Goal: Transaction & Acquisition: Subscribe to service/newsletter

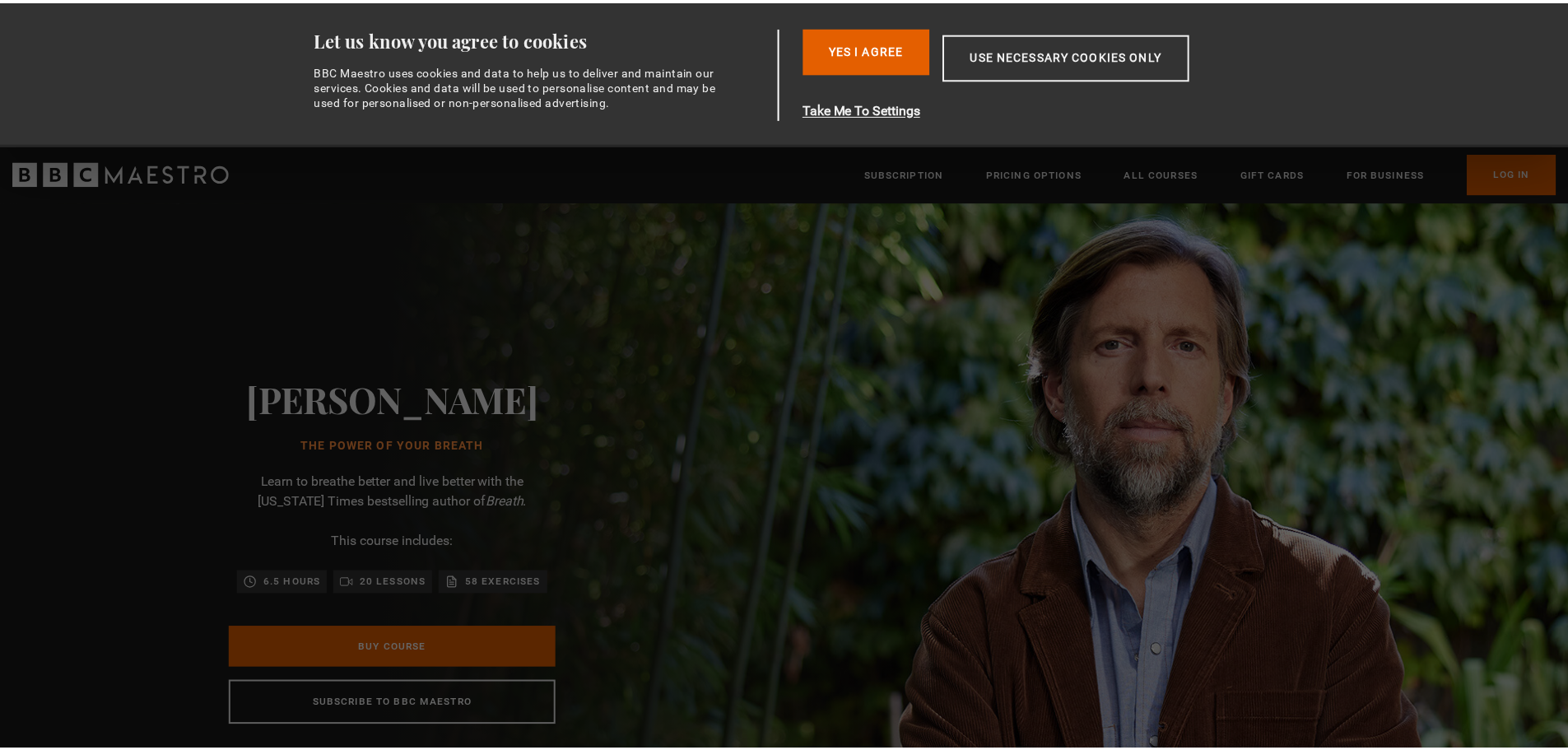
scroll to position [0, 129]
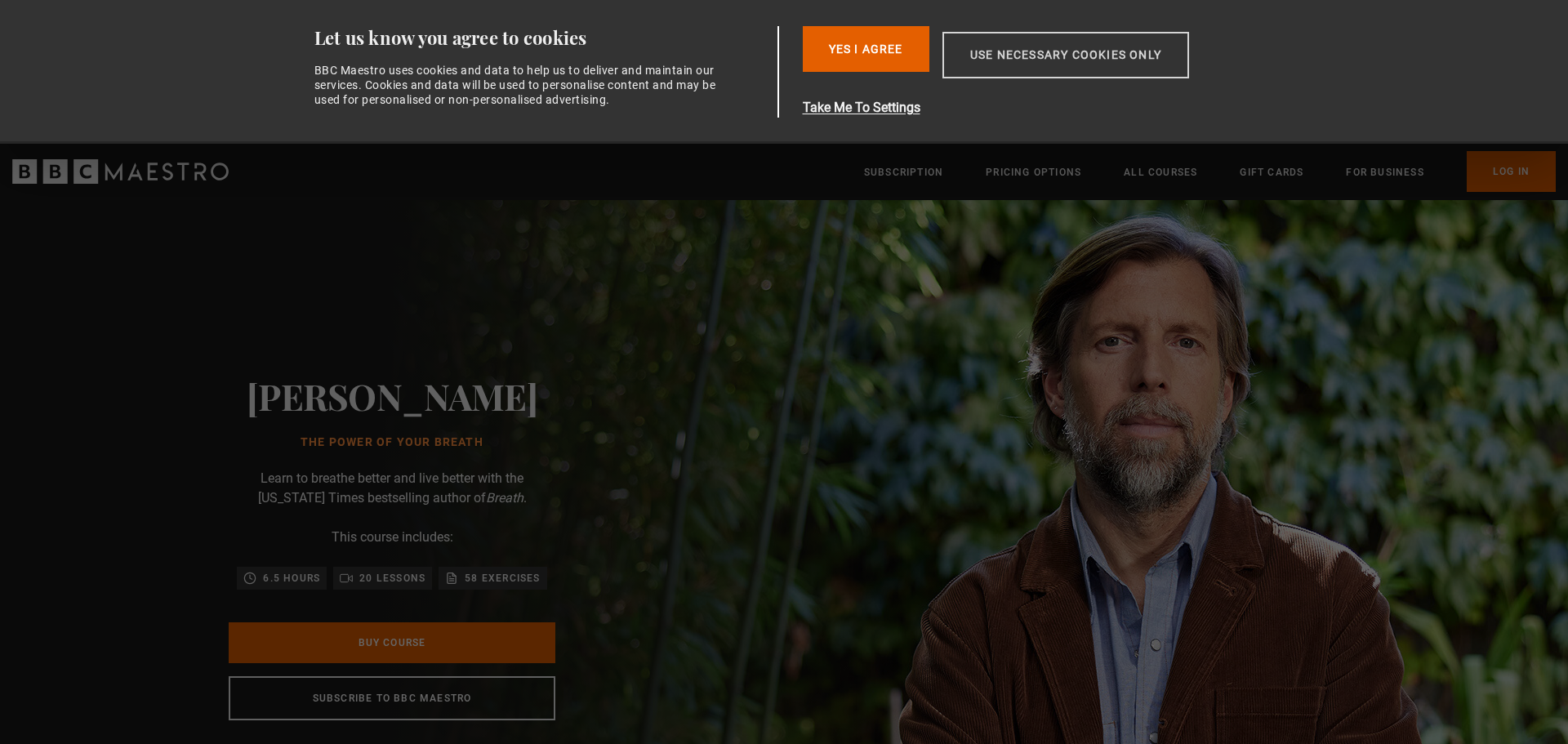
click at [1025, 51] on button "Use necessary cookies only" at bounding box center [1065, 55] width 247 height 47
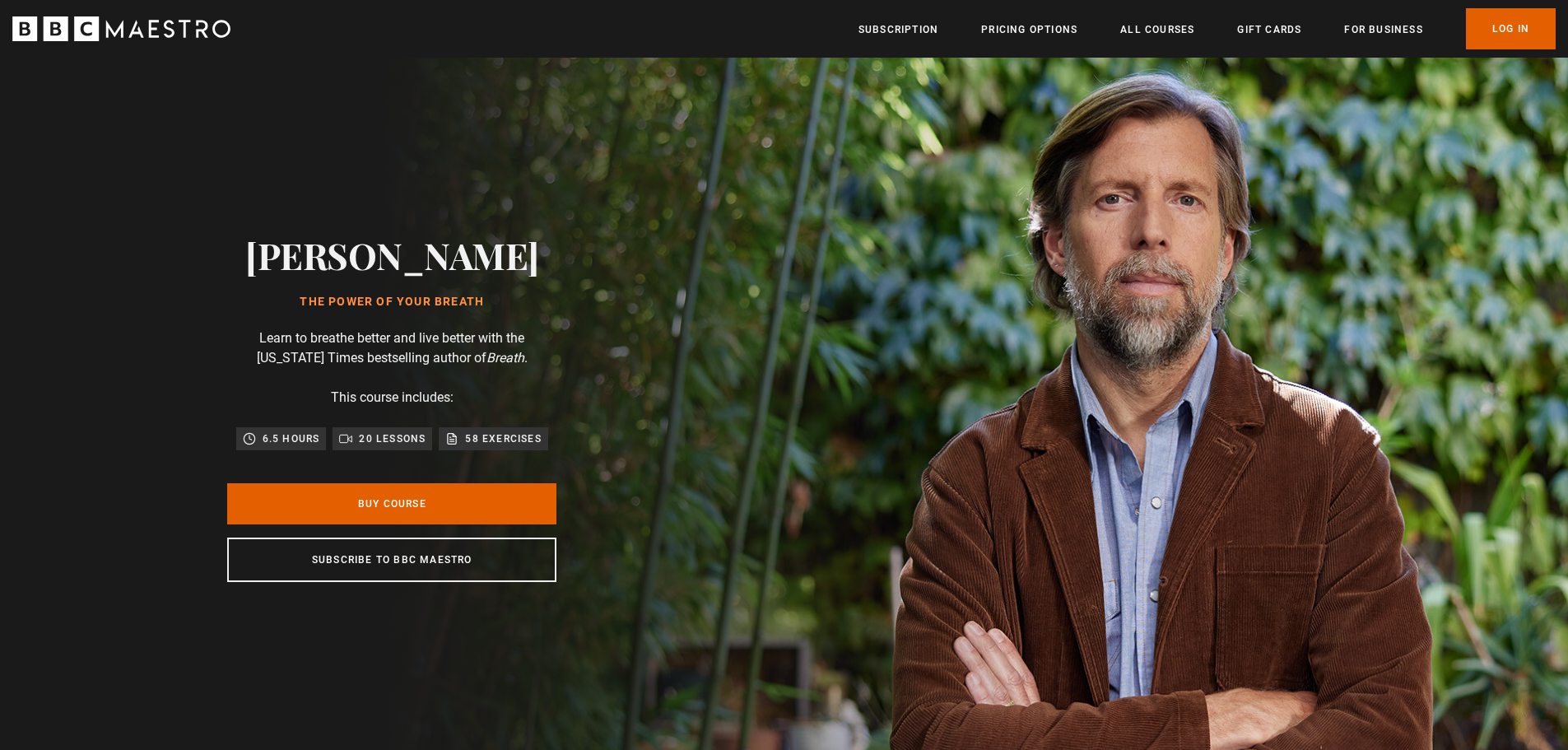
scroll to position [0, 432]
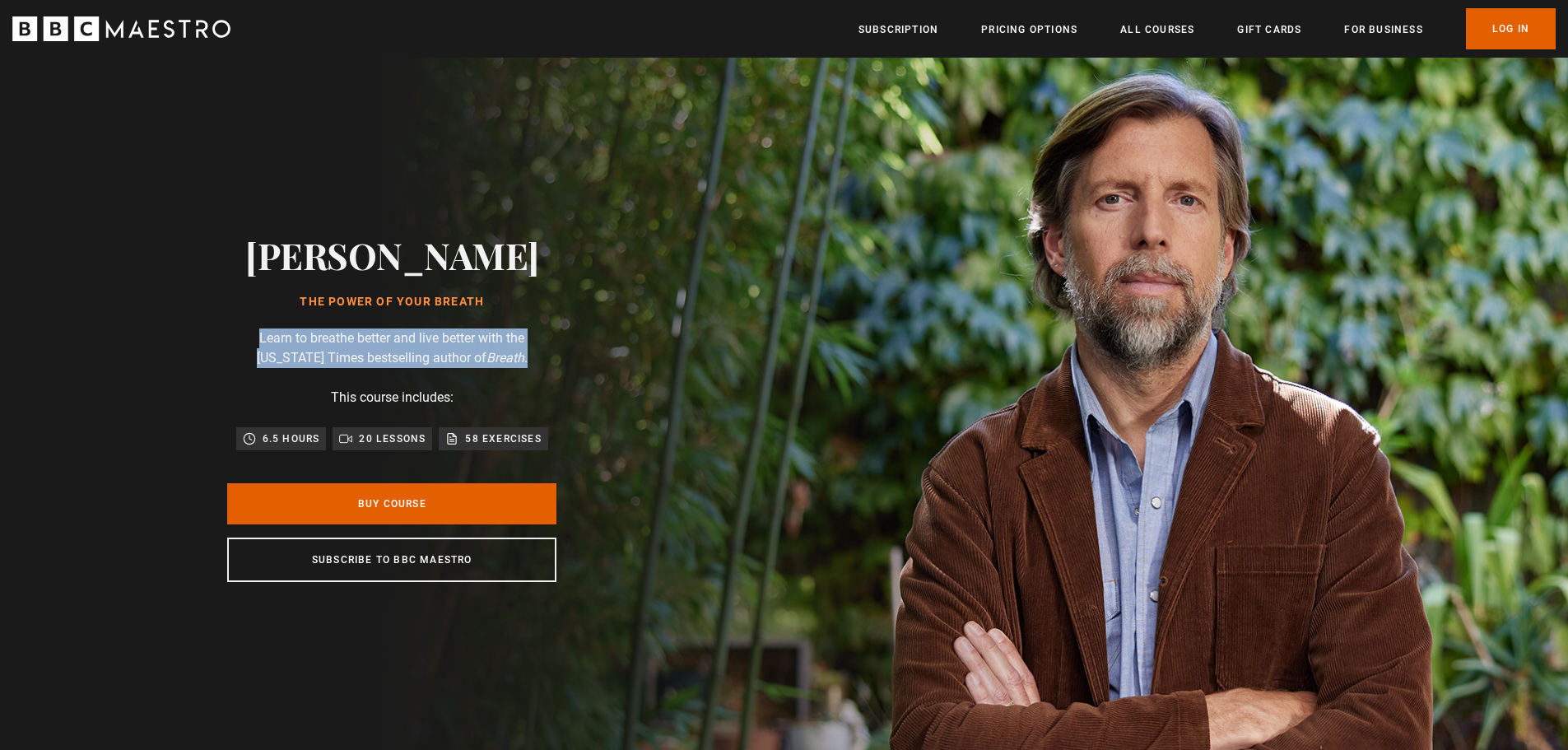
drag, startPoint x: 213, startPoint y: 334, endPoint x: 531, endPoint y: 358, distance: 318.9
click at [531, 358] on div "James Nestor The Power of Your Breath Learn to breathe better and live better w…" at bounding box center [391, 407] width 526 height 700
click at [531, 358] on p "Learn to breathe better and live better with the New York Times bestselling aut…" at bounding box center [391, 348] width 329 height 39
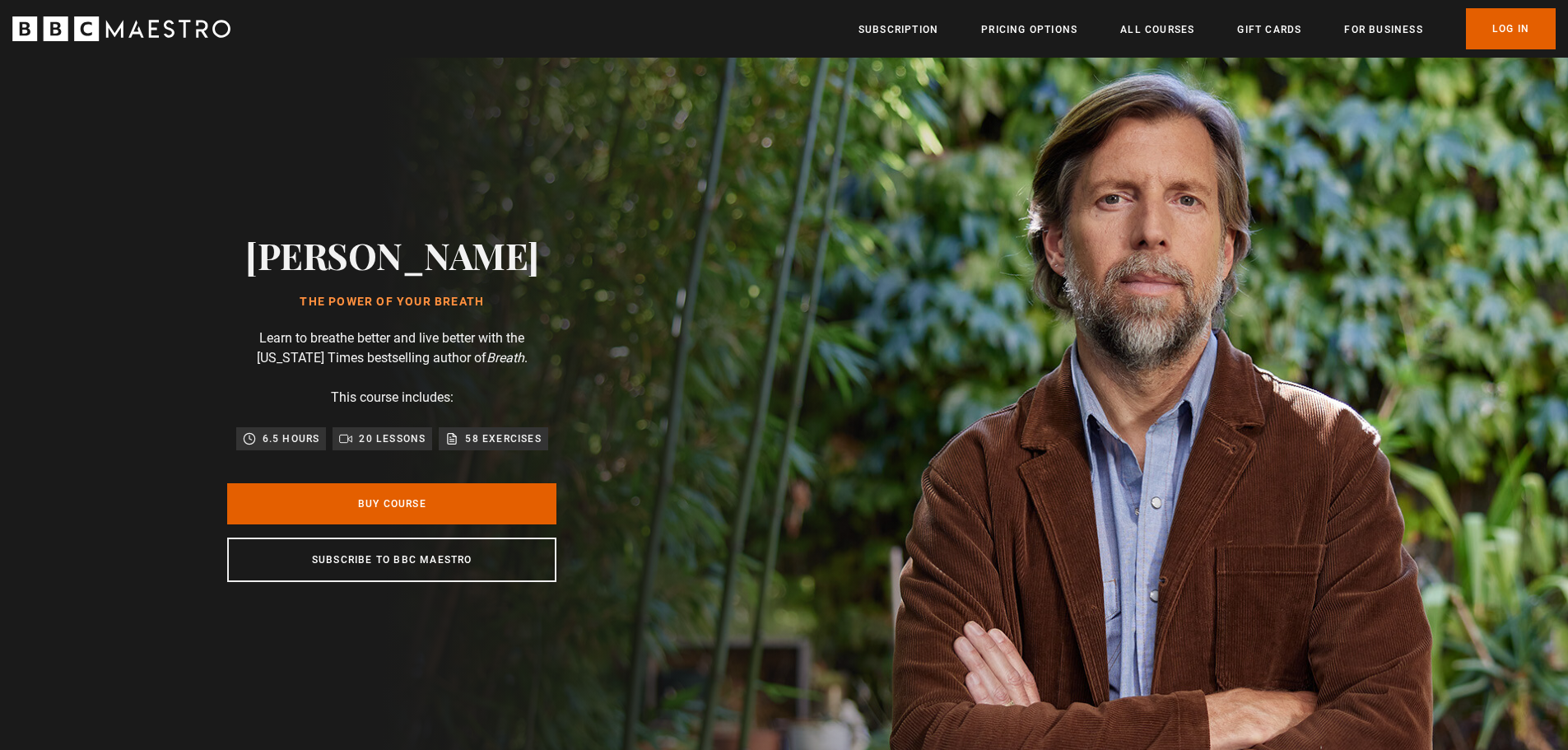
drag, startPoint x: 531, startPoint y: 358, endPoint x: 397, endPoint y: 184, distance: 219.6
click at [397, 184] on div "James Nestor The Power of Your Breath Learn to breathe better and live better w…" at bounding box center [391, 407] width 526 height 700
click at [487, 223] on div "James Nestor The Power of Your Breath Learn to breathe better and live better w…" at bounding box center [391, 407] width 526 height 700
click at [489, 515] on link "Buy Course" at bounding box center [391, 504] width 329 height 41
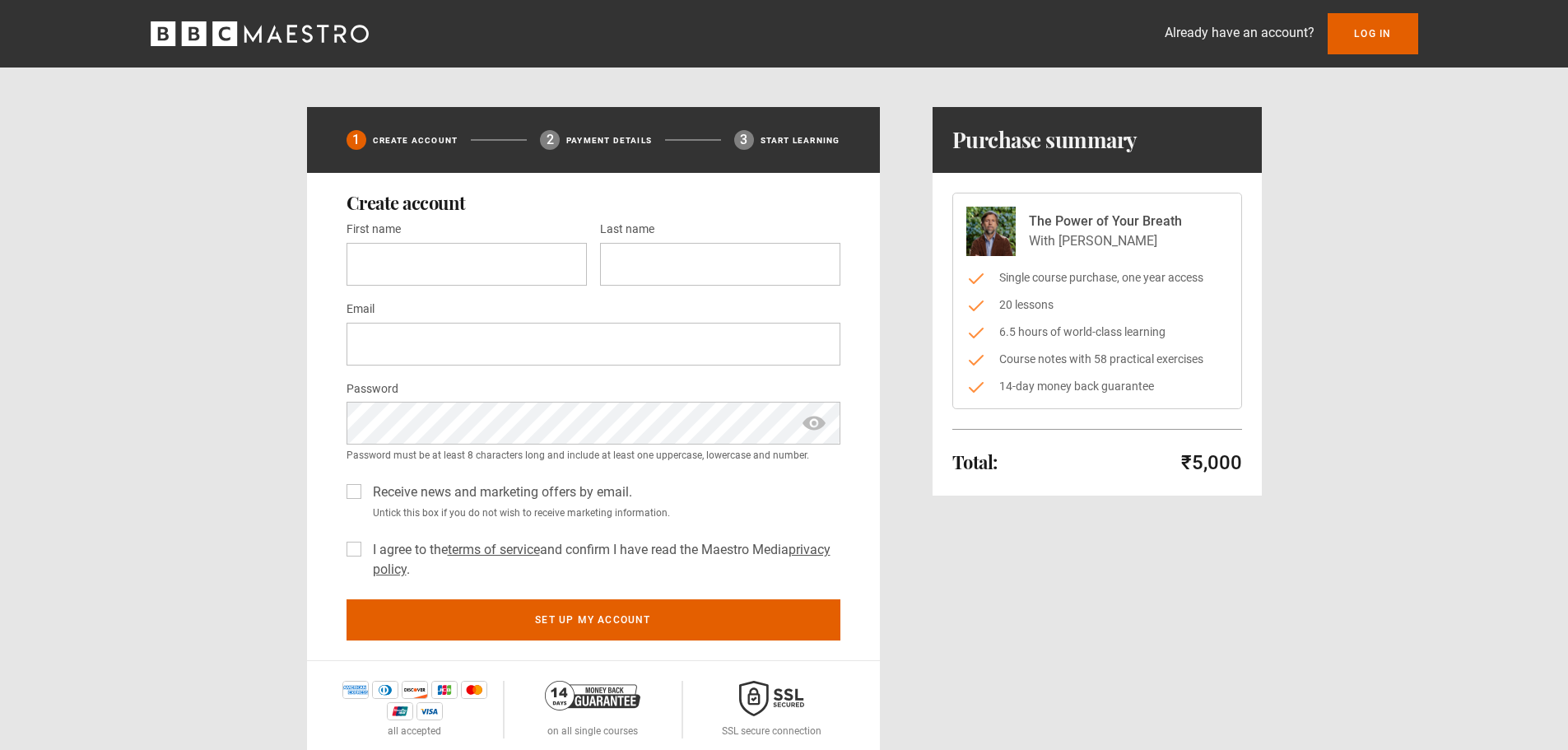
drag, startPoint x: 1005, startPoint y: 279, endPoint x: 1208, endPoint y: 375, distance: 224.6
click at [1208, 375] on div "The Power of Your Breath With [PERSON_NAME] Single course purchase, one year ac…" at bounding box center [1097, 300] width 290 height 217
click at [1205, 375] on ul "Single course purchase, one year access 20 lessons 6.5 hours of world-class lea…" at bounding box center [1097, 332] width 262 height 126
click at [1201, 374] on ul "Single course purchase, one year access 20 lessons 6.5 hours of world-class lea…" at bounding box center [1097, 332] width 262 height 126
click at [1164, 363] on li "Course notes with 58 practical exercises" at bounding box center [1097, 360] width 262 height 17
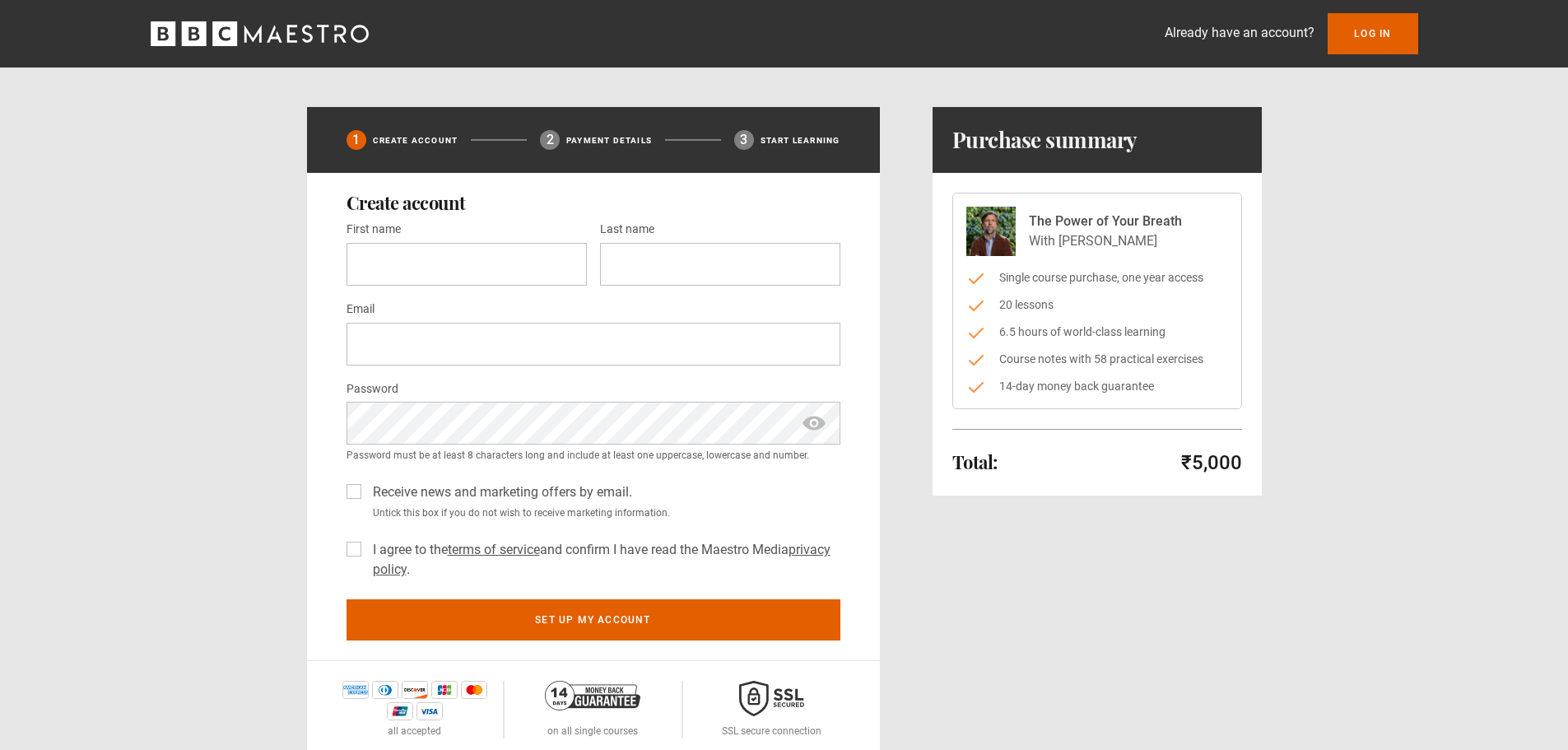
click at [1164, 363] on li "Course notes with 58 practical exercises" at bounding box center [1097, 360] width 262 height 17
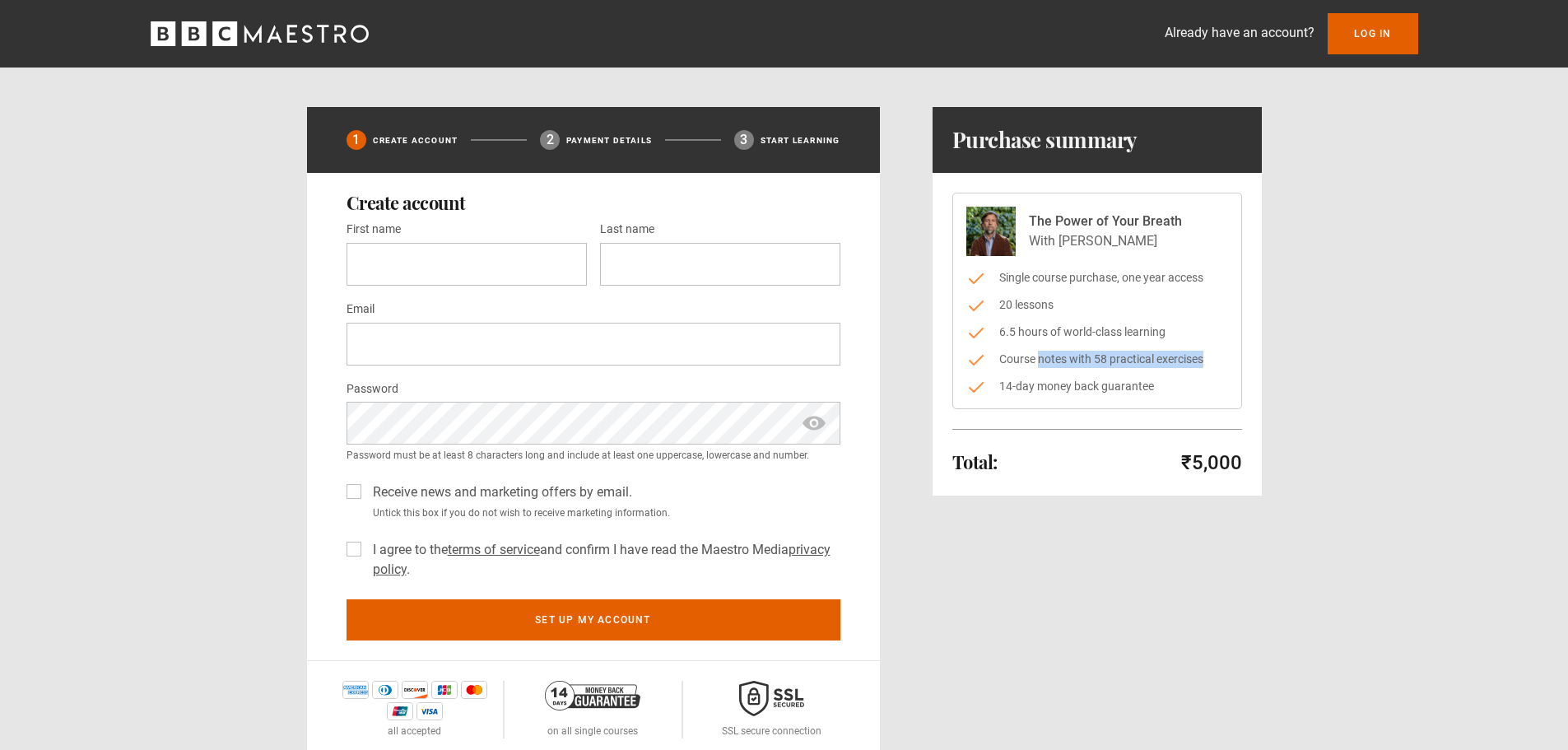
click at [1164, 363] on li "Course notes with 58 practical exercises" at bounding box center [1097, 360] width 262 height 17
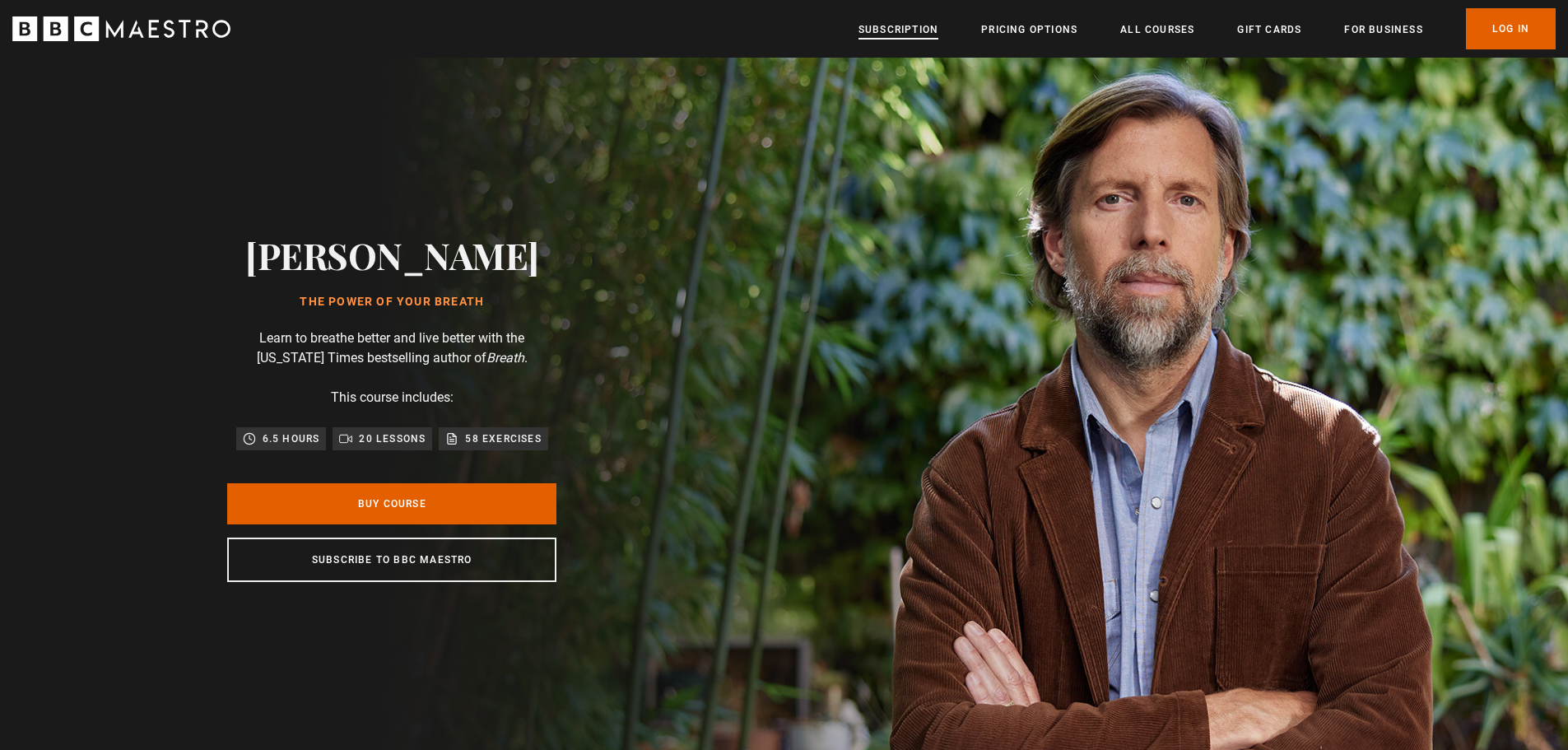
click at [925, 26] on link "Subscription" at bounding box center [898, 30] width 80 height 17
